Goal: Find specific page/section: Find specific page/section

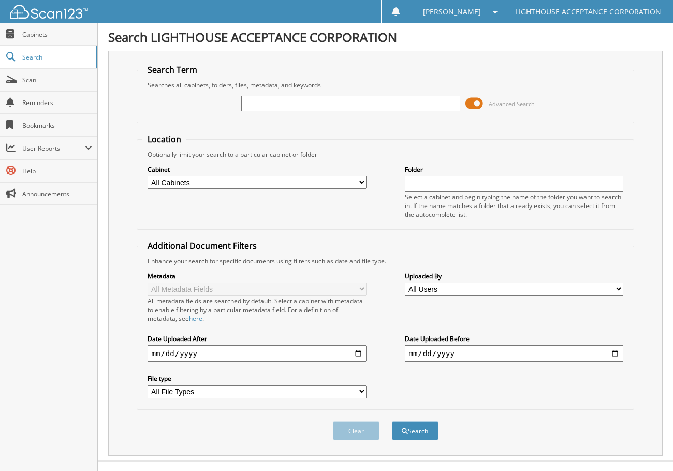
click at [340, 104] on input "text" at bounding box center [350, 104] width 219 height 16
type input "9460"
click at [392, 421] on button "Search" at bounding box center [415, 430] width 47 height 19
click at [471, 104] on span at bounding box center [474, 104] width 18 height 16
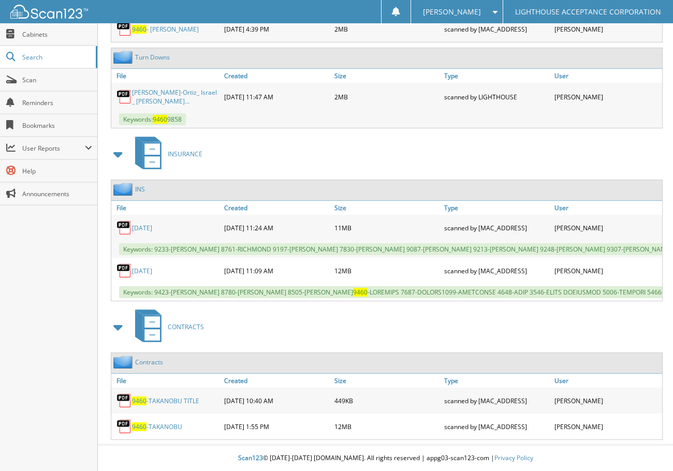
scroll to position [284, 0]
click at [166, 426] on link "9460 -TAKANOBU" at bounding box center [157, 426] width 50 height 9
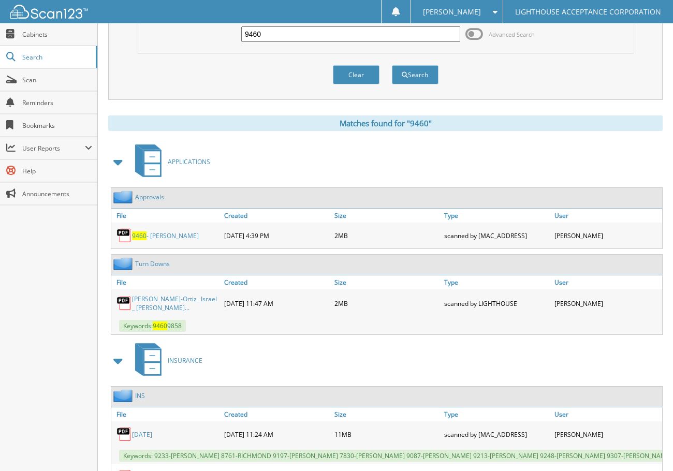
scroll to position [0, 0]
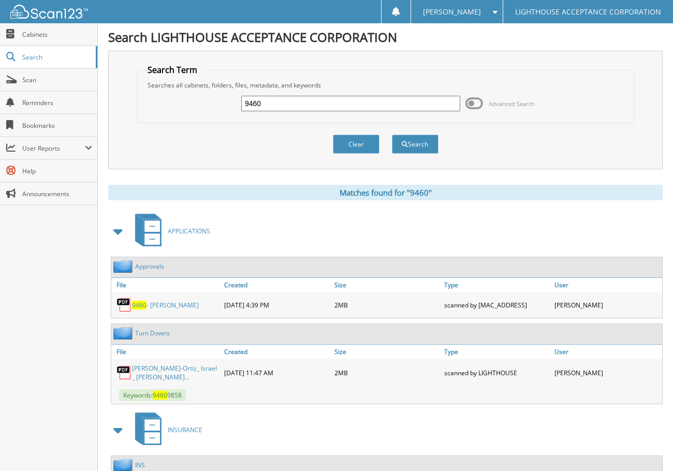
click at [272, 105] on input "9460" at bounding box center [350, 104] width 219 height 16
click at [216, 104] on div "9460 Advanced Search" at bounding box center [385, 104] width 487 height 28
